Goal: Task Accomplishment & Management: Use online tool/utility

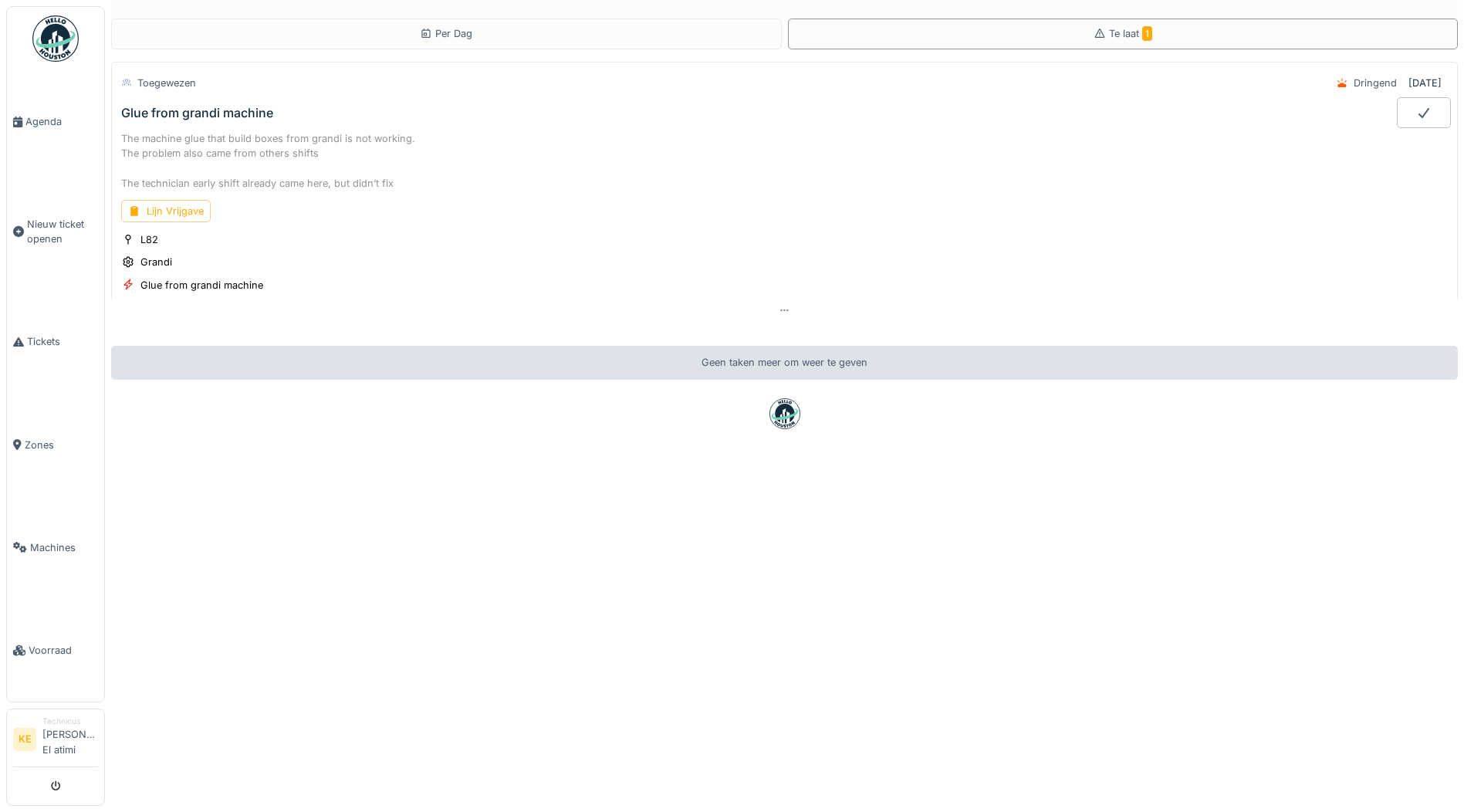
click at [62, 53] on img at bounding box center [56, 38] width 47 height 47
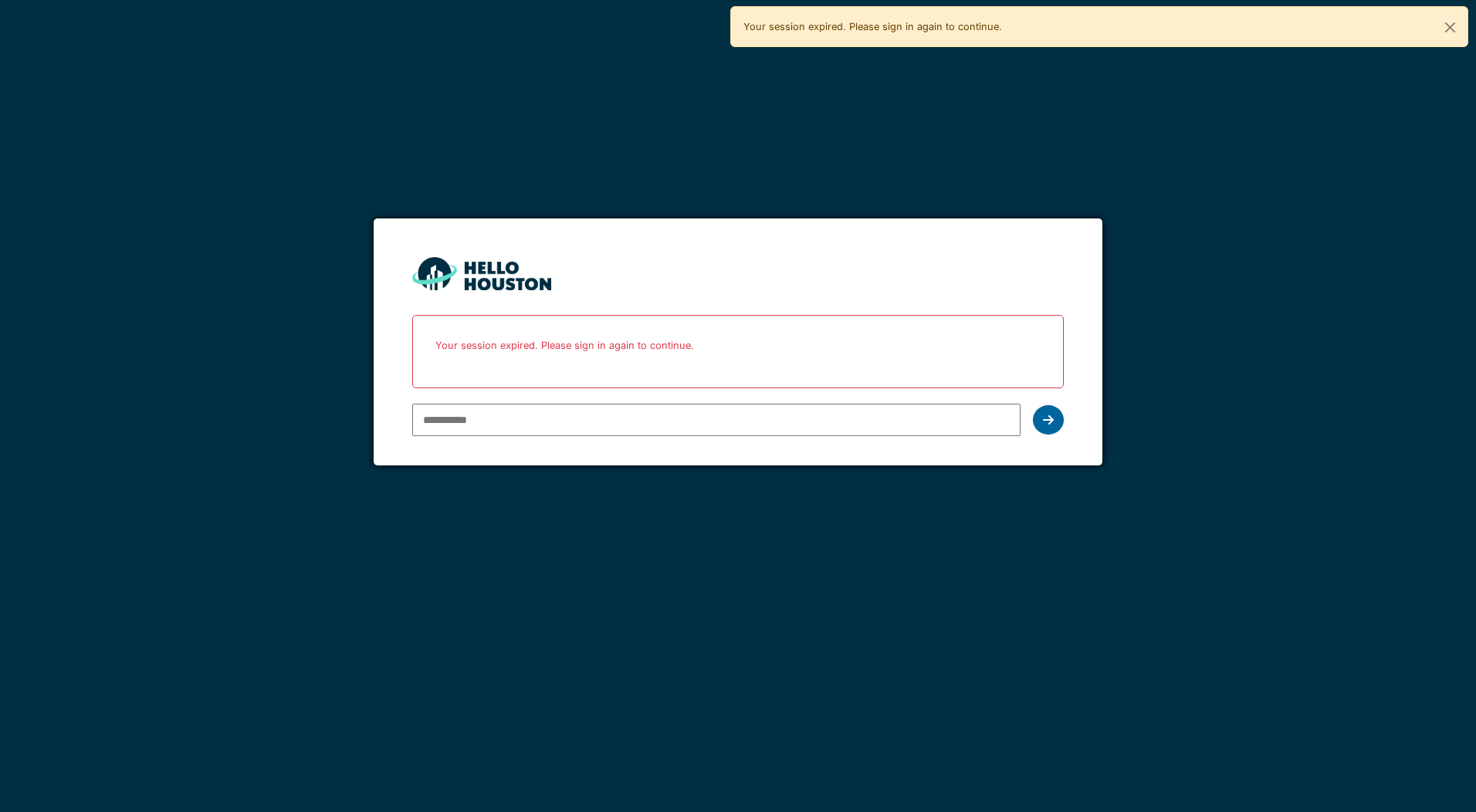
type input "**********"
click at [1054, 426] on div at bounding box center [1048, 419] width 30 height 30
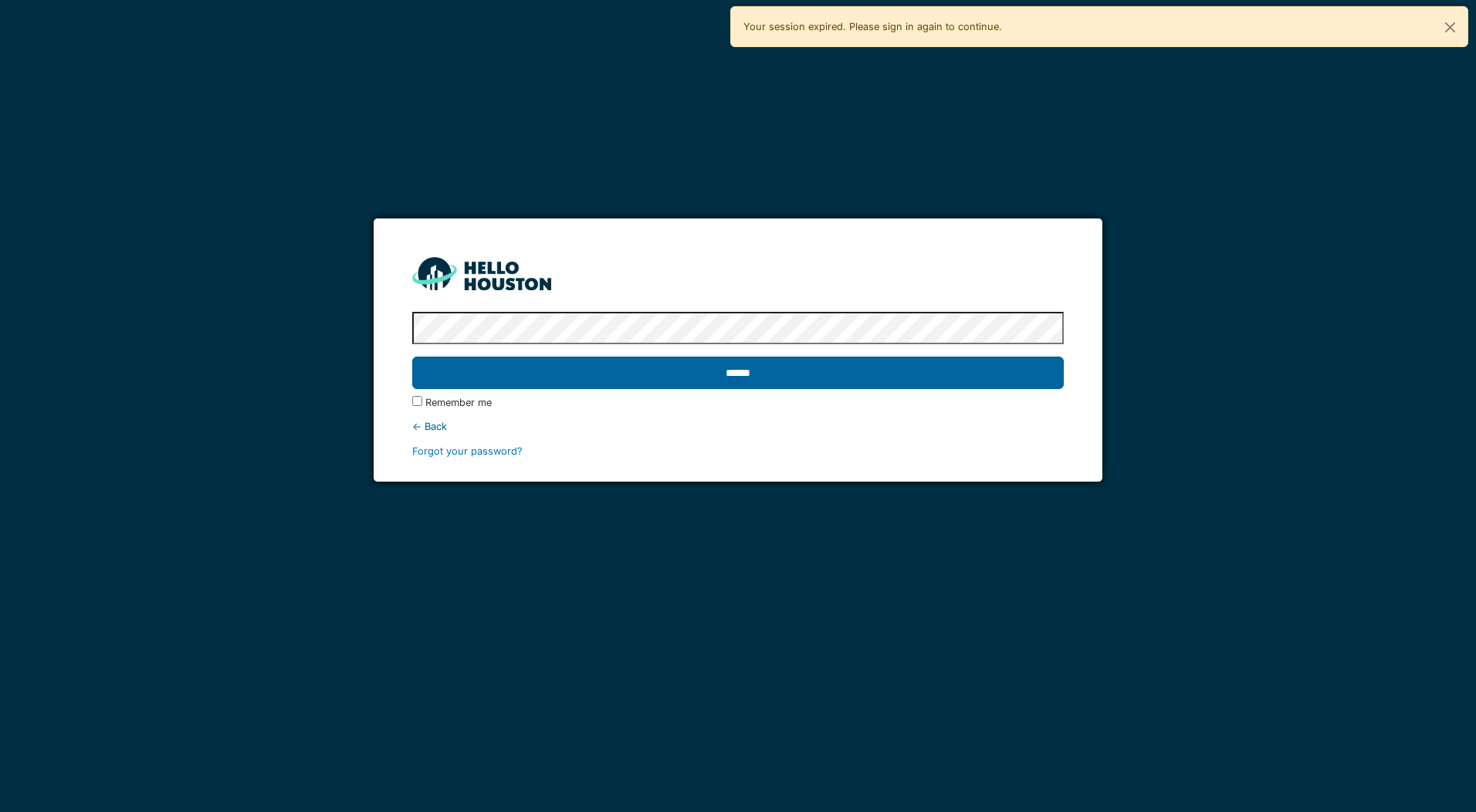
click at [1030, 377] on input "******" at bounding box center [737, 372] width 651 height 32
